Goal: Transaction & Acquisition: Book appointment/travel/reservation

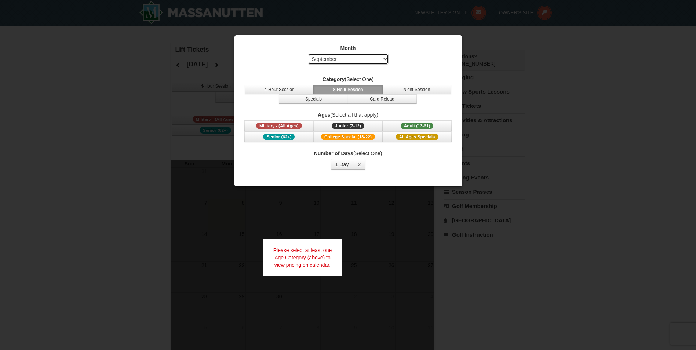
click at [382, 57] on select "Select September October November December January February March April May Jun…" at bounding box center [348, 59] width 81 height 11
select select "12"
click at [308, 54] on select "Select September October November December January February March April May Jun…" at bounding box center [348, 59] width 81 height 11
click at [346, 89] on button "8-Hour Session" at bounding box center [347, 90] width 69 height 10
click at [421, 125] on span "Adult (13-61)" at bounding box center [417, 126] width 33 height 7
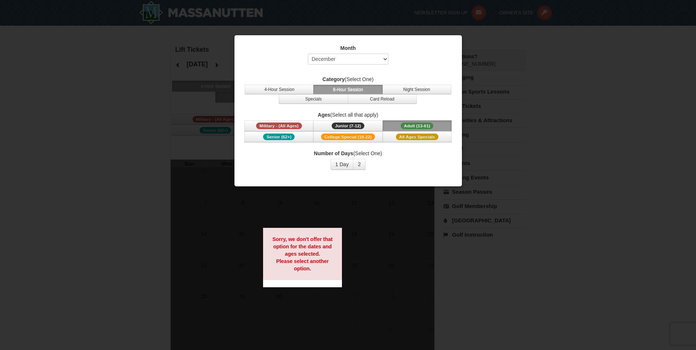
click at [421, 125] on span "Adult (13-61)" at bounding box center [417, 126] width 33 height 7
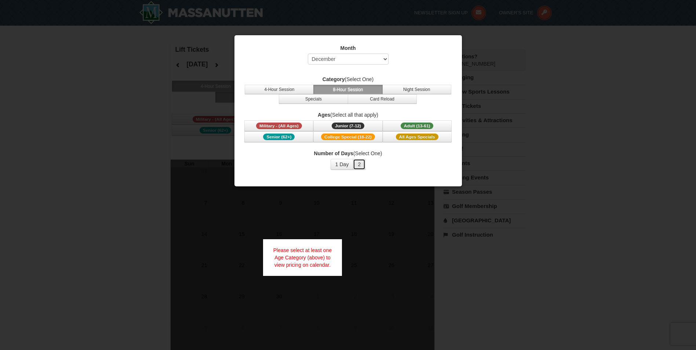
click at [358, 164] on button "2" at bounding box center [359, 164] width 12 height 11
click at [411, 125] on span "Adult (13-61)" at bounding box center [417, 126] width 33 height 7
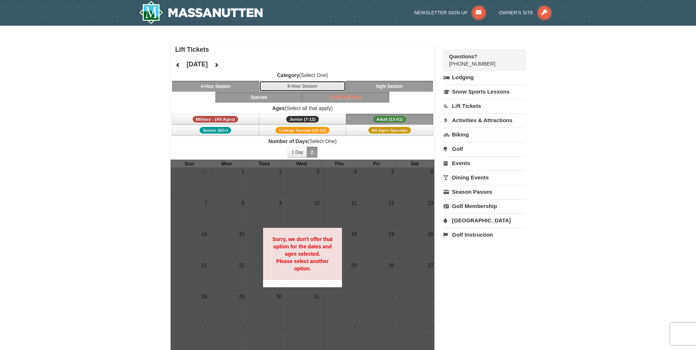
click at [313, 83] on button "8-Hour Session" at bounding box center [302, 86] width 87 height 11
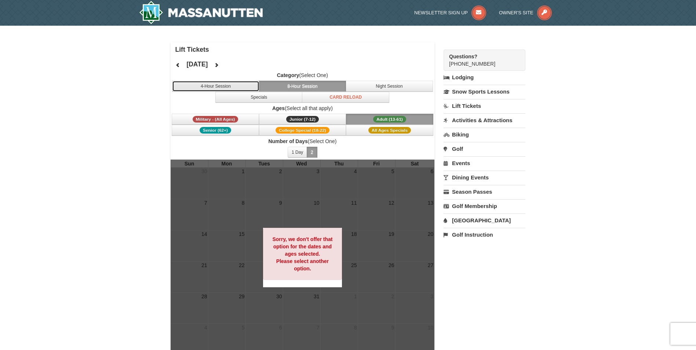
click at [207, 89] on button "4-Hour Session" at bounding box center [215, 86] width 87 height 11
click at [177, 65] on icon at bounding box center [177, 64] width 5 height 5
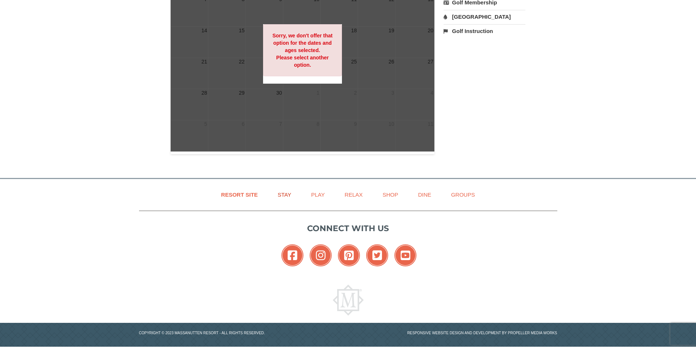
scroll to position [208, 0]
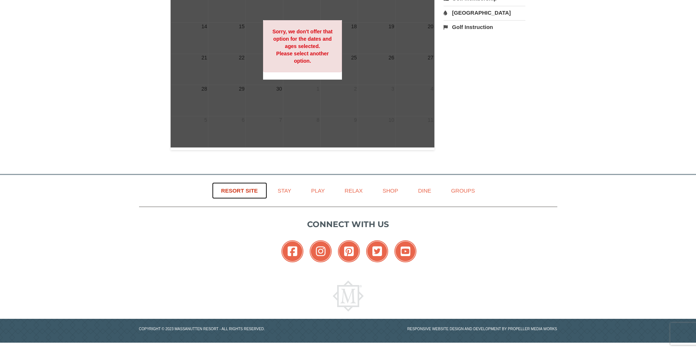
click at [245, 195] on link "Resort Site" at bounding box center [239, 190] width 55 height 17
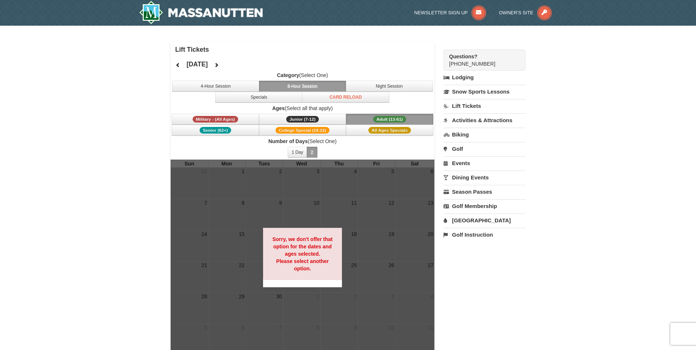
click at [302, 82] on button "8-Hour Session" at bounding box center [302, 86] width 87 height 11
click at [478, 107] on link "Lift Tickets" at bounding box center [485, 106] width 82 height 14
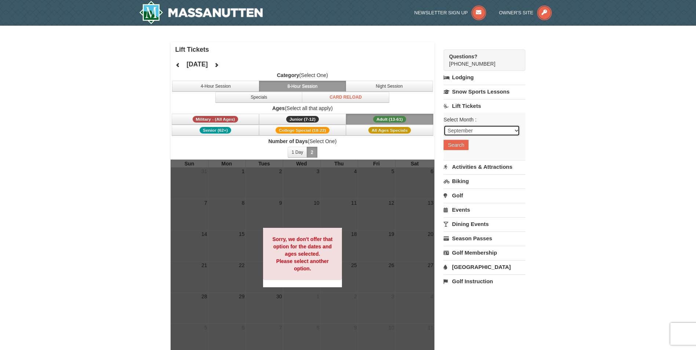
click at [514, 132] on select "September October November December January February March April May June July …" at bounding box center [482, 130] width 76 height 11
select select "12"
click at [444, 125] on select "September October November December January February March April May June July …" at bounding box center [482, 130] width 76 height 11
click at [458, 142] on button "Search" at bounding box center [456, 145] width 25 height 10
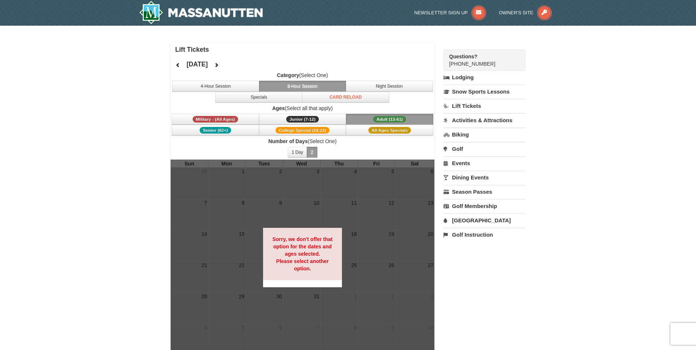
click at [392, 119] on span "Adult (13-61)" at bounding box center [389, 119] width 33 height 7
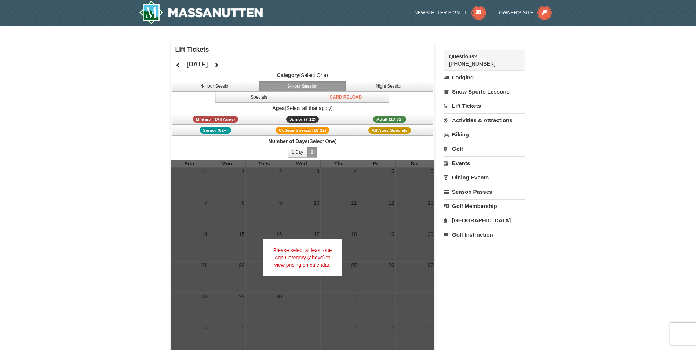
click at [310, 153] on button "2" at bounding box center [312, 152] width 11 height 11
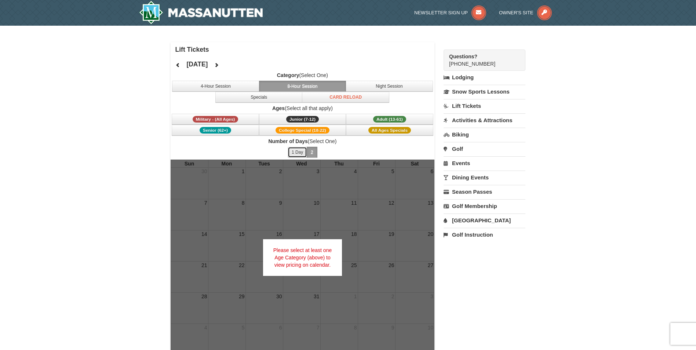
click at [295, 153] on button "1 Day" at bounding box center [297, 152] width 19 height 11
click at [310, 152] on button "2" at bounding box center [312, 152] width 11 height 11
click at [294, 84] on button "8-Hour Session" at bounding box center [302, 86] width 87 height 11
click at [300, 86] on button "8-Hour Session" at bounding box center [302, 86] width 87 height 11
click at [219, 65] on icon at bounding box center [216, 64] width 5 height 5
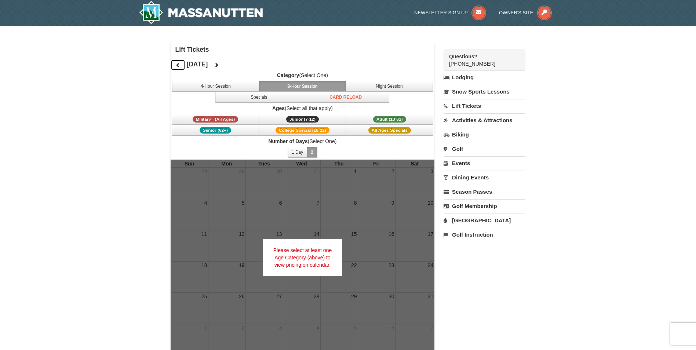
click at [176, 65] on icon at bounding box center [177, 64] width 5 height 5
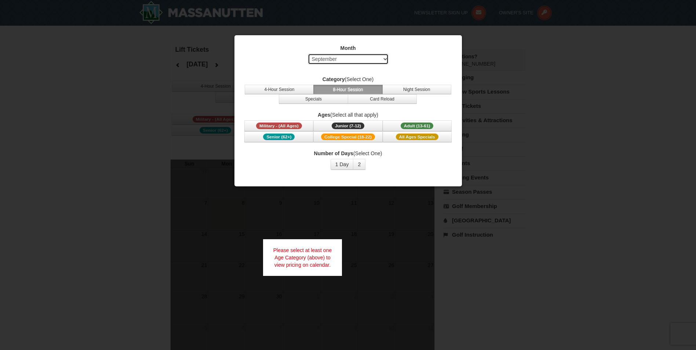
click at [387, 60] on select "Select September October November December January February March April May Jun…" at bounding box center [348, 59] width 81 height 11
select select "12"
click at [308, 54] on select "Select September October November December January February March April May Jun…" at bounding box center [348, 59] width 81 height 11
click at [344, 88] on button "8-Hour Session" at bounding box center [347, 90] width 69 height 10
click at [277, 124] on span "Military - (All Ages)" at bounding box center [279, 126] width 46 height 7
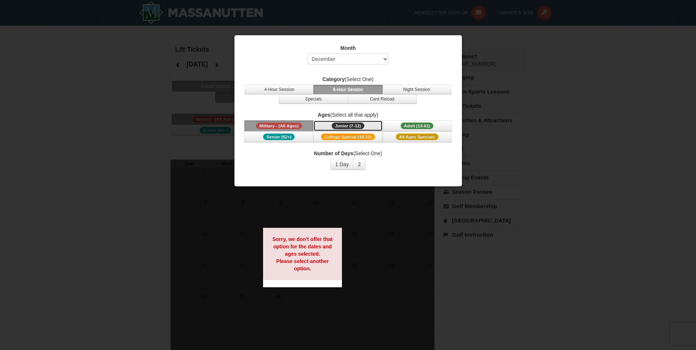
click at [344, 124] on span "Junior (7-12)" at bounding box center [348, 126] width 33 height 7
click at [416, 123] on span "Adult (13-61)" at bounding box center [417, 126] width 33 height 7
click at [274, 138] on span "Senior (62+)" at bounding box center [279, 137] width 32 height 7
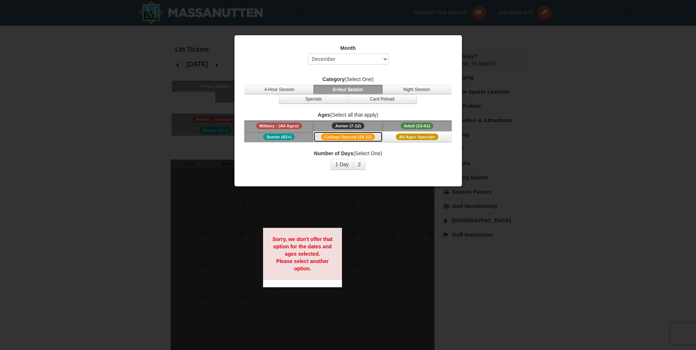
click at [335, 137] on span "College Special (18-22)" at bounding box center [348, 137] width 54 height 7
click at [423, 135] on span "All Ages Specials" at bounding box center [417, 137] width 43 height 7
click at [543, 73] on div at bounding box center [348, 175] width 696 height 350
click at [387, 58] on select "Select September October November December January February March April May Jun…" at bounding box center [348, 59] width 81 height 11
select select
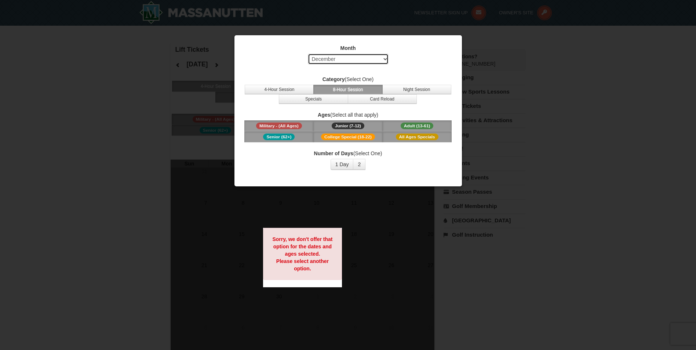
click at [308, 54] on select "Select September October November December January February March April May Jun…" at bounding box center [348, 59] width 81 height 11
click at [304, 278] on div "Sorry, we don't offer that option for the dates and ages selected. Please selec…" at bounding box center [302, 254] width 79 height 52
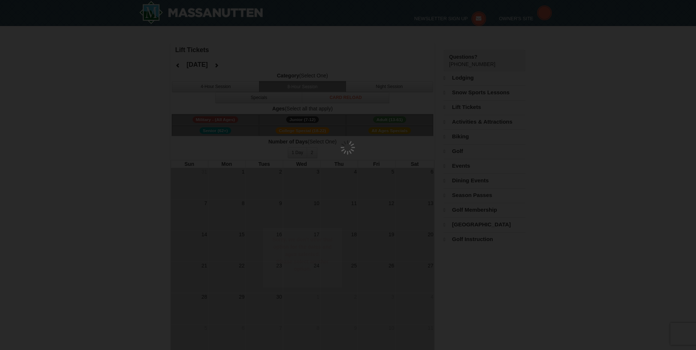
select select "9"
